Goal: Task Accomplishment & Management: Manage account settings

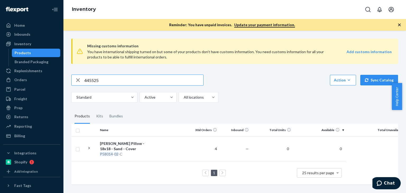
drag, startPoint x: 102, startPoint y: 79, endPoint x: 83, endPoint y: 76, distance: 19.8
click at [81, 76] on div "445525" at bounding box center [138, 80] width 132 height 11
paste input "R93033-06"
type input "R93033-06"
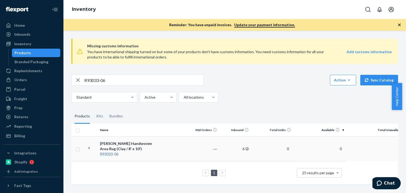
click at [117, 146] on div "[PERSON_NAME] Handwoven Area Rug (Clay / 8' x 10')" at bounding box center [127, 146] width 55 height 11
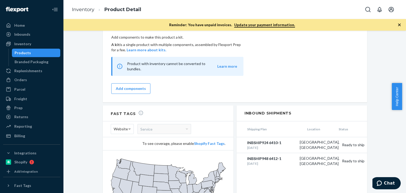
scroll to position [375, 0]
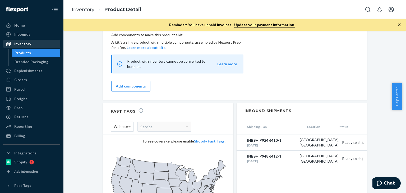
click at [35, 45] on div "Inventory" at bounding box center [32, 43] width 56 height 7
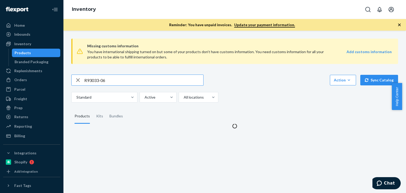
drag, startPoint x: 122, startPoint y: 81, endPoint x: 87, endPoint y: 80, distance: 34.9
click at [87, 81] on input "R93033-06" at bounding box center [143, 80] width 119 height 11
type input "R"
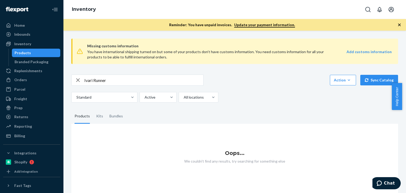
drag, startPoint x: 306, startPoint y: 139, endPoint x: 226, endPoint y: 72, distance: 103.9
click at [226, 72] on div "Missing customs information You have international shipping turned on but some …" at bounding box center [234, 113] width 334 height 158
click at [103, 80] on input "Ivari Runner" at bounding box center [143, 80] width 119 height 11
type input "Ivari"
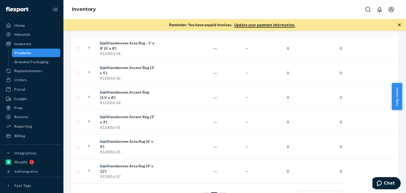
scroll to position [172, 0]
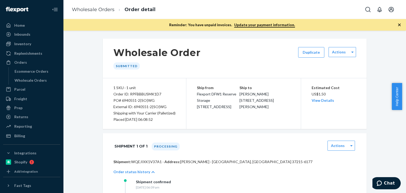
scroll to position [44, 0]
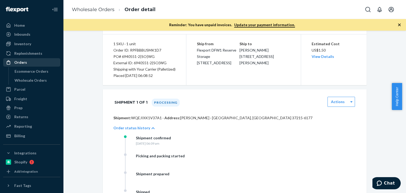
click at [28, 65] on div "Orders" at bounding box center [32, 62] width 56 height 7
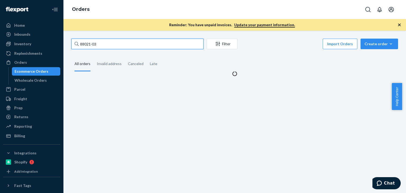
drag, startPoint x: 119, startPoint y: 44, endPoint x: 66, endPoint y: 41, distance: 52.9
click at [66, 41] on div "88021-03 Filter Import Orders Create order Ecommerce order Removal order All or…" at bounding box center [234, 112] width 342 height 162
paste input "shane marechal"
type input "shane marechal"
